Goal: Task Accomplishment & Management: Manage account settings

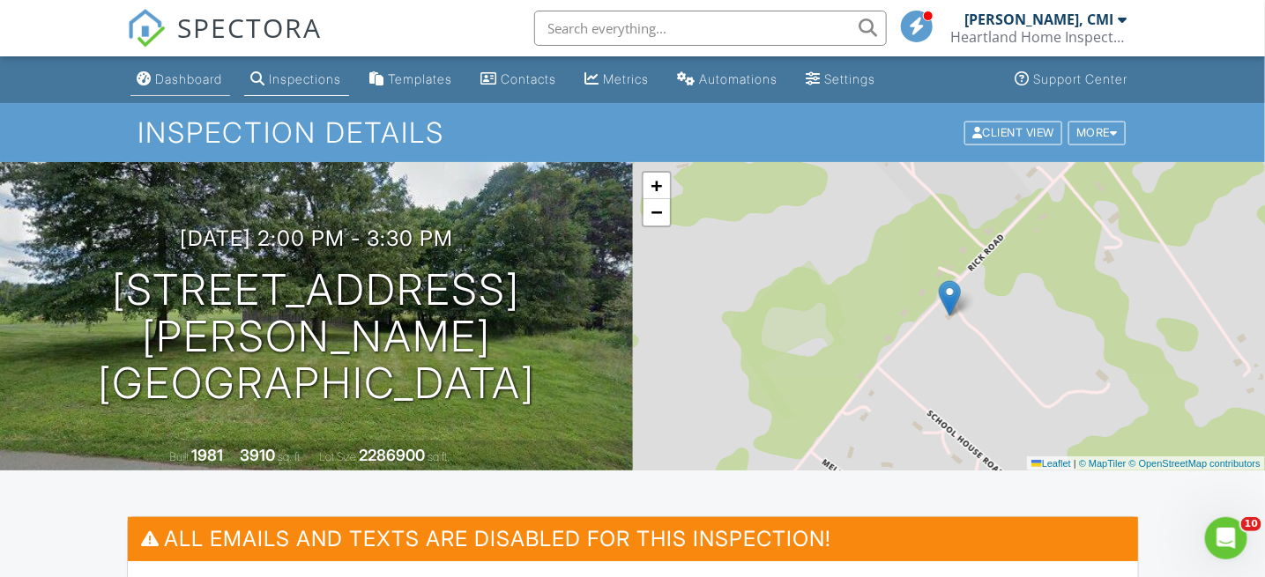
click at [192, 85] on div "Dashboard" at bounding box center [189, 78] width 67 height 15
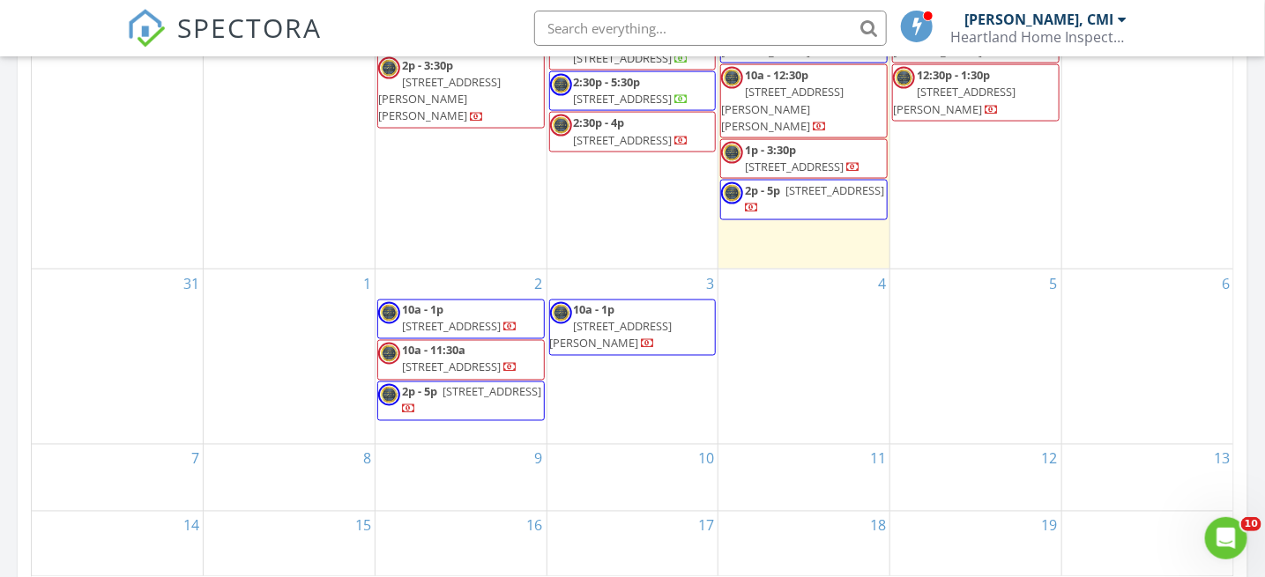
scroll to position [969, 0]
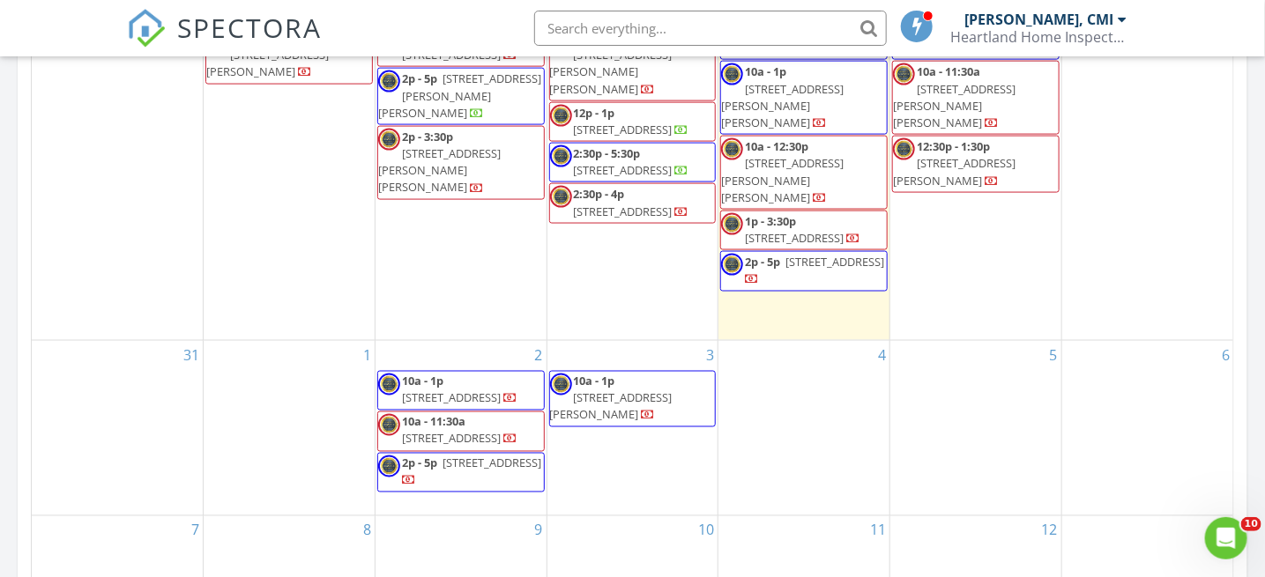
click at [0, 196] on div "Today Edward Novak III, CMI 10:00 am 28 David Post Rd, Clinton Township, NJ 088…" at bounding box center [632, 62] width 1265 height 1604
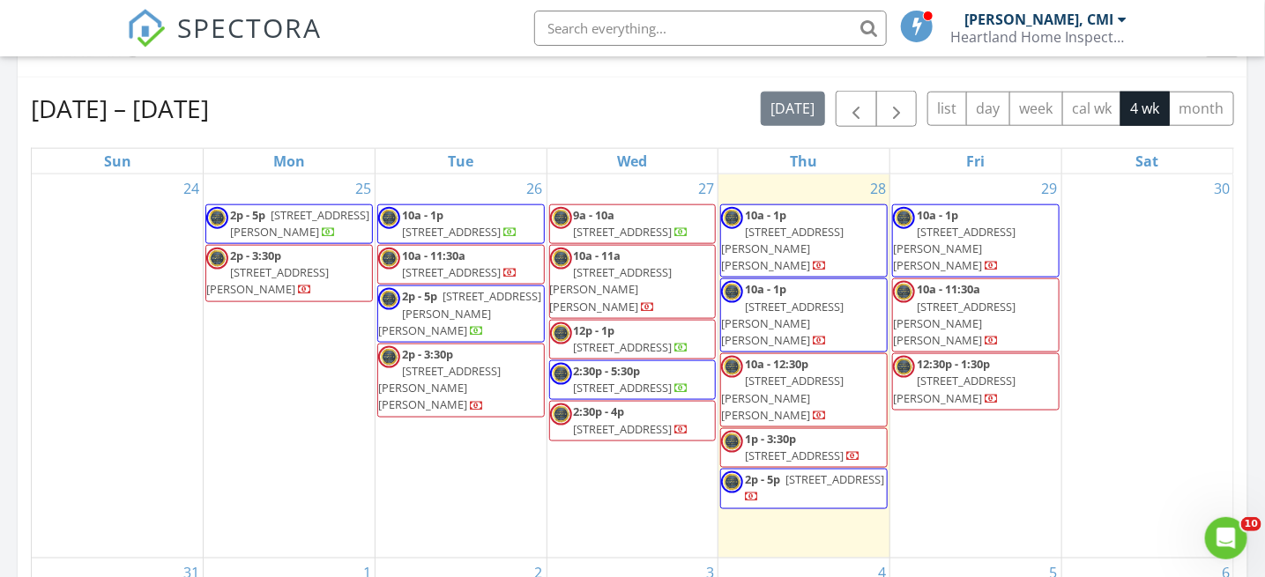
scroll to position [793, 0]
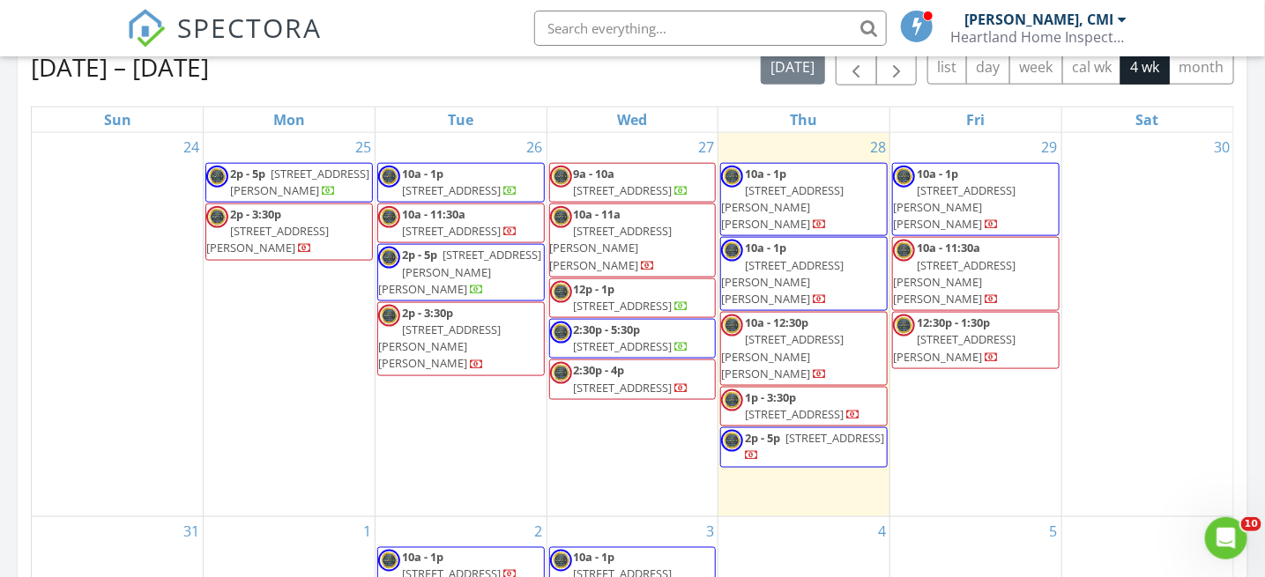
click at [450, 322] on span "15 Hill Rd, Stanhope 07874" at bounding box center [439, 346] width 122 height 49
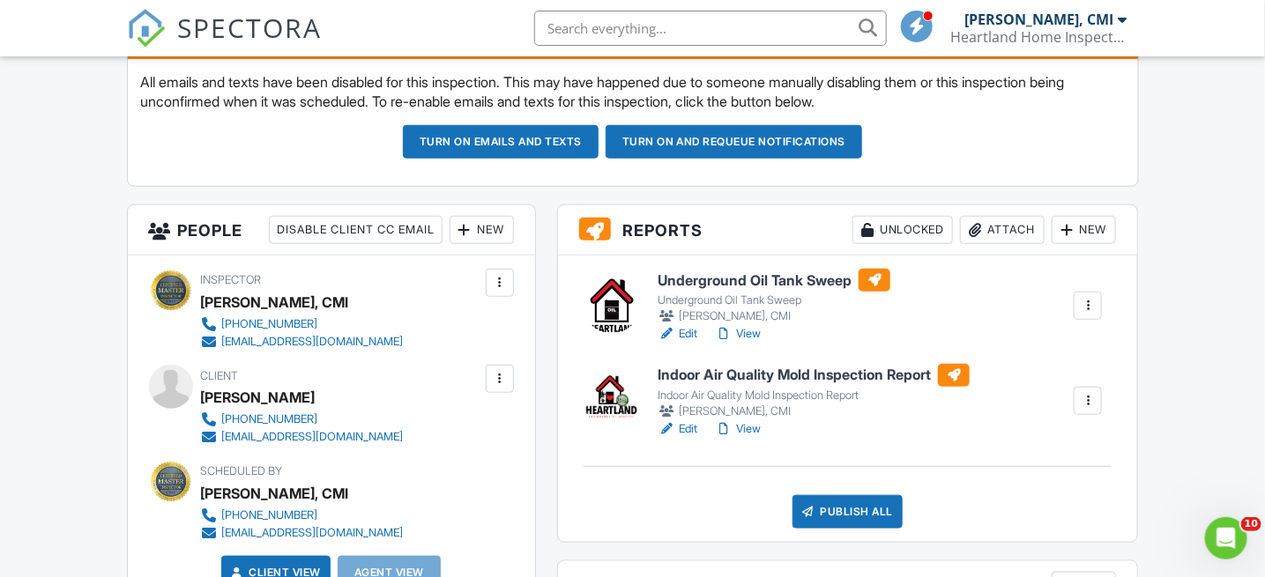
scroll to position [529, 0]
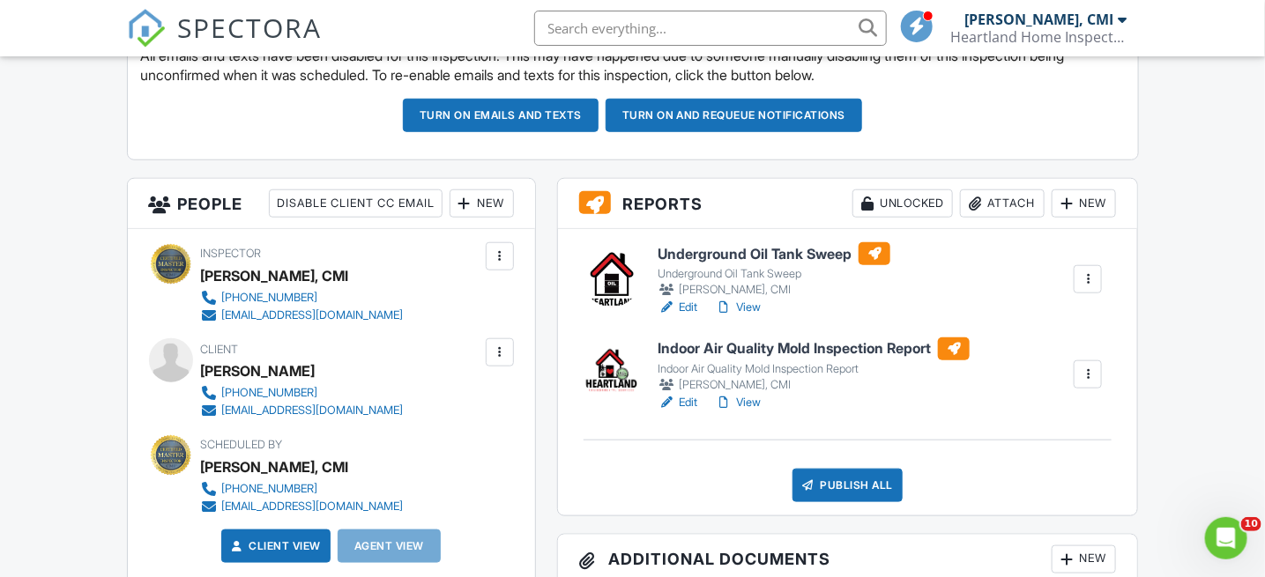
click at [680, 399] on link "Edit" at bounding box center [677, 403] width 40 height 18
